Goal: Information Seeking & Learning: Find specific fact

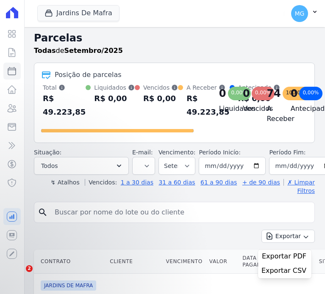
select select
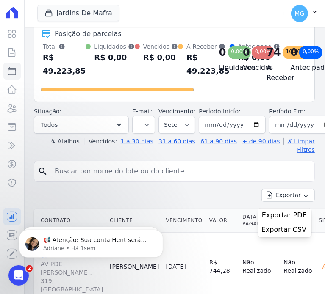
scroll to position [56, 0]
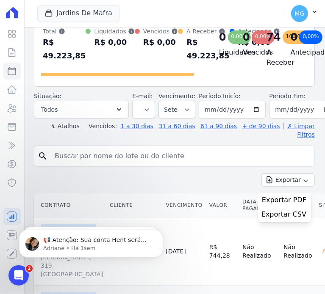
click at [119, 157] on input "search" at bounding box center [180, 156] width 261 height 17
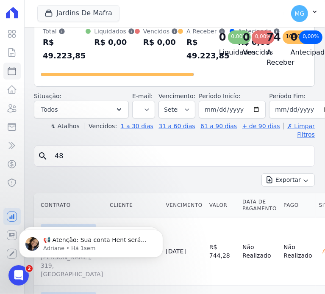
type input "48"
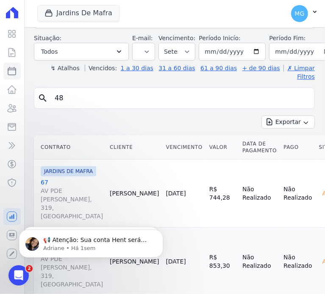
scroll to position [113, 0]
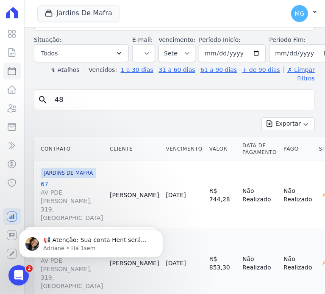
select select
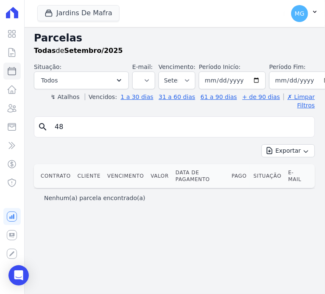
click at [171, 119] on input "48" at bounding box center [180, 127] width 261 height 17
type input "57"
click at [165, 119] on input "57" at bounding box center [180, 127] width 261 height 17
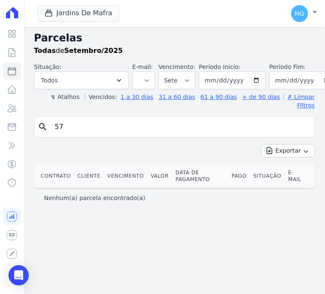
select select
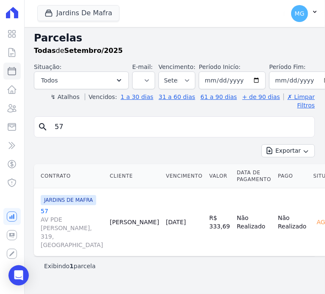
click at [88, 127] on input "57" at bounding box center [180, 127] width 261 height 17
type input "63"
select select
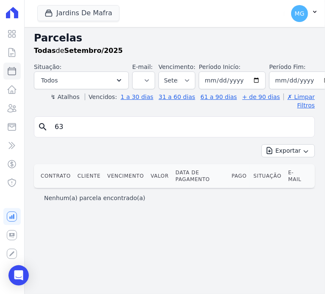
click at [96, 119] on input "63" at bounding box center [180, 127] width 261 height 17
type input "109"
select select
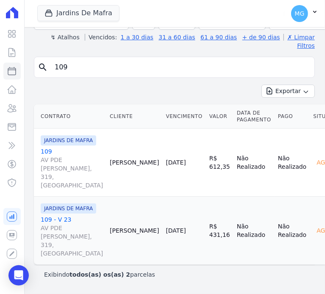
scroll to position [108, 0]
